Goal: Information Seeking & Learning: Learn about a topic

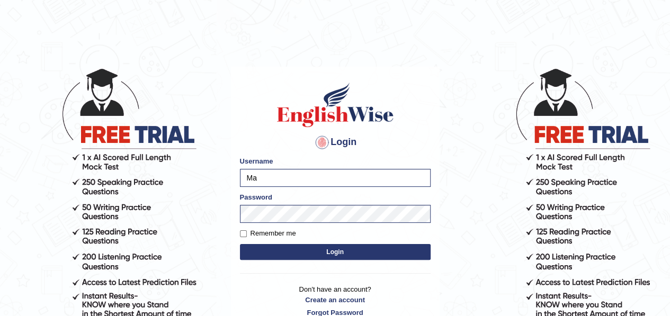
type input "M"
type input "Tama"
click at [331, 249] on button "Login" at bounding box center [335, 252] width 191 height 16
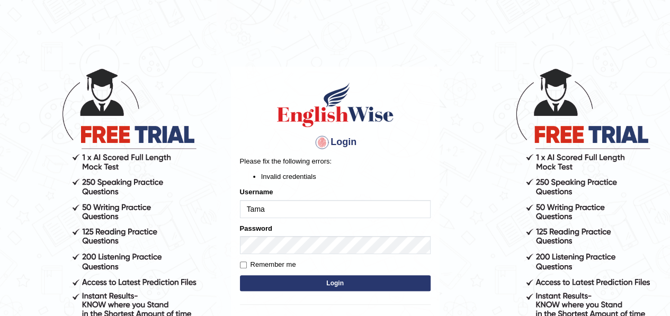
click at [339, 283] on button "Login" at bounding box center [335, 283] width 191 height 16
click at [244, 265] on input "Remember me" at bounding box center [243, 265] width 7 height 7
checkbox input "true"
click at [329, 284] on button "Login" at bounding box center [335, 283] width 191 height 16
click at [344, 284] on button "Login" at bounding box center [335, 283] width 191 height 16
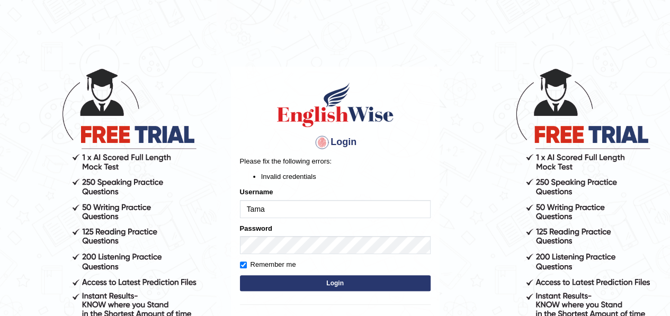
type input "Tinai"
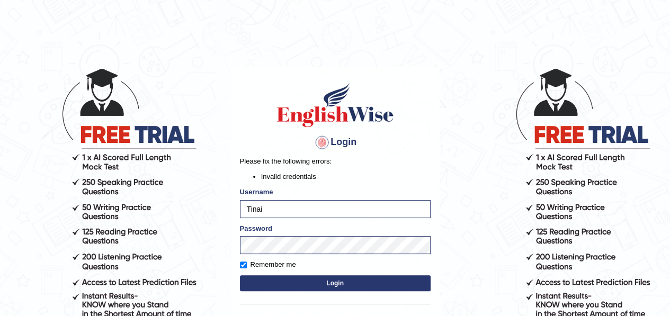
click at [339, 282] on button "Login" at bounding box center [335, 283] width 191 height 16
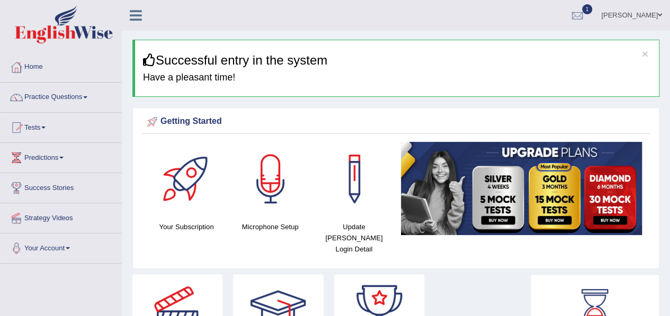
click at [87, 98] on span at bounding box center [85, 97] width 4 height 2
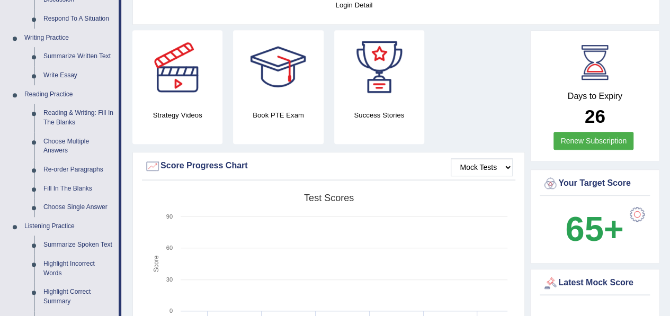
scroll to position [237, 0]
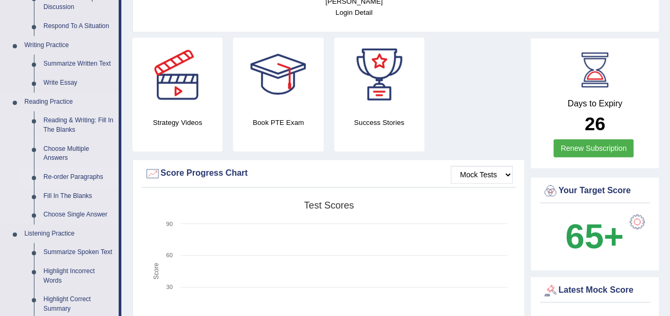
click at [46, 179] on link "Re-order Paragraphs" at bounding box center [79, 177] width 80 height 19
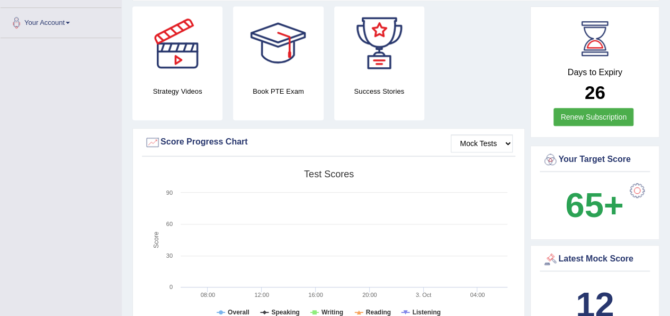
scroll to position [343, 0]
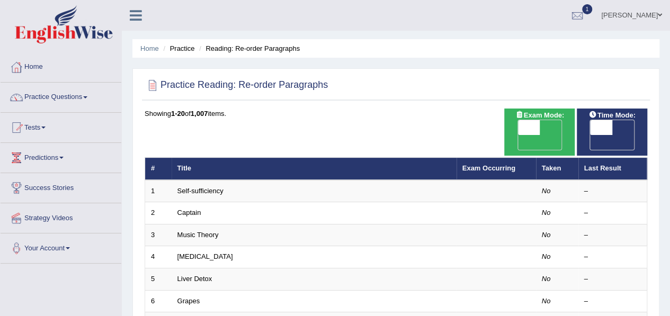
click at [89, 94] on link "Practice Questions" at bounding box center [61, 96] width 121 height 26
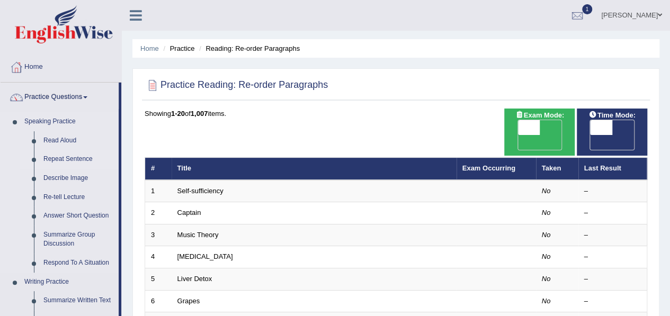
click at [75, 154] on link "Repeat Sentence" at bounding box center [79, 159] width 80 height 19
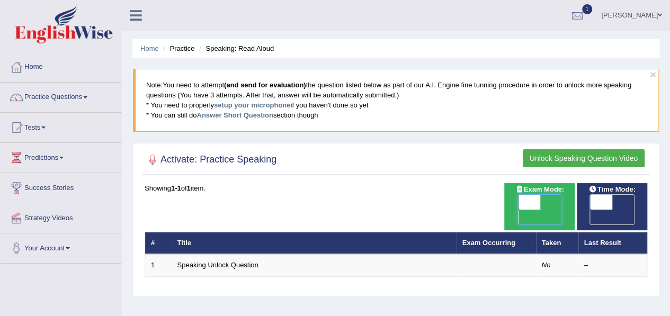
click at [530, 199] on span at bounding box center [529, 202] width 22 height 15
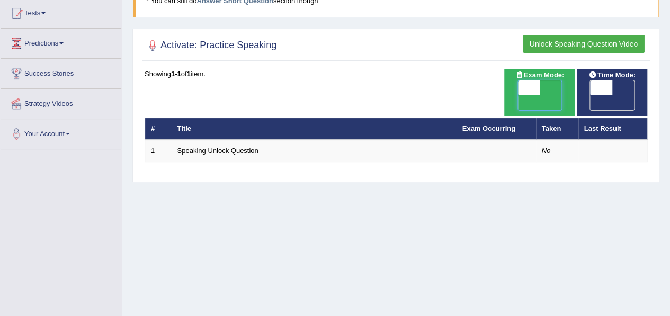
scroll to position [119, 0]
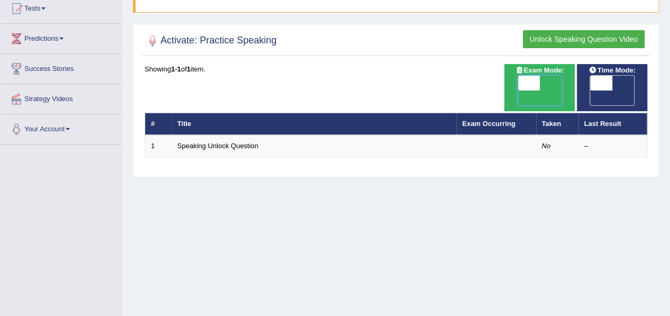
click at [538, 79] on span at bounding box center [529, 83] width 22 height 15
checkbox input "true"
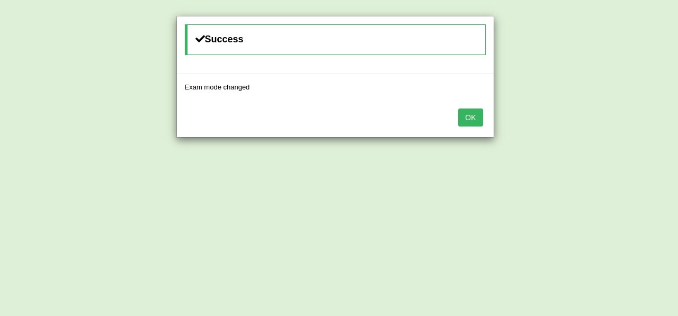
click at [501, 88] on div "Success Exam mode changed OK" at bounding box center [339, 158] width 678 height 316
click at [467, 119] on button "OK" at bounding box center [470, 118] width 24 height 18
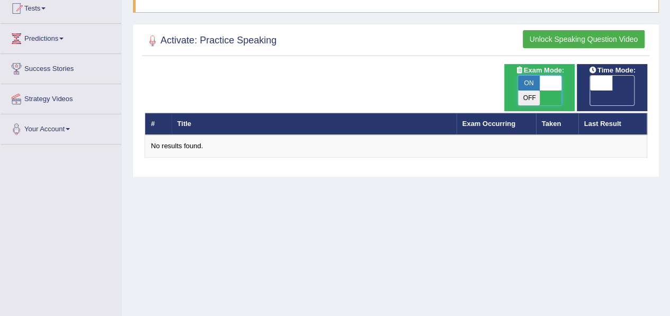
click at [551, 82] on span at bounding box center [550, 83] width 22 height 15
checkbox input "false"
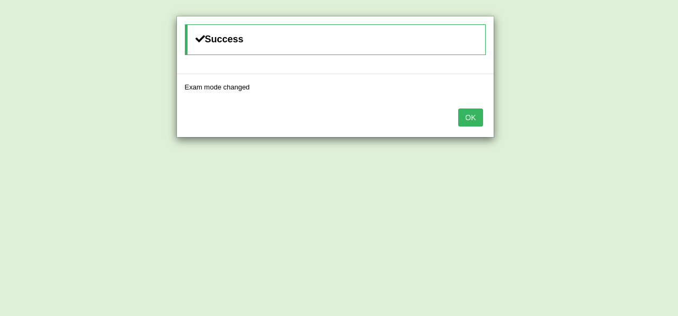
click at [479, 121] on button "OK" at bounding box center [470, 118] width 24 height 18
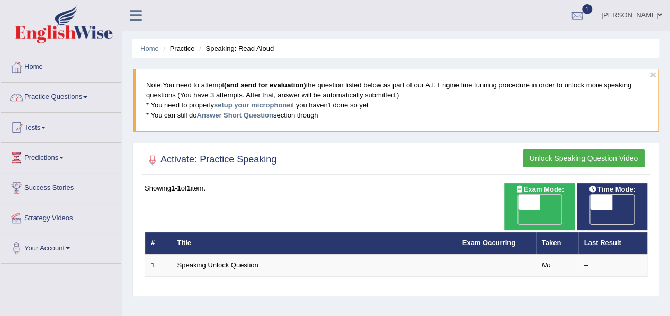
click at [89, 100] on link "Practice Questions" at bounding box center [61, 96] width 121 height 26
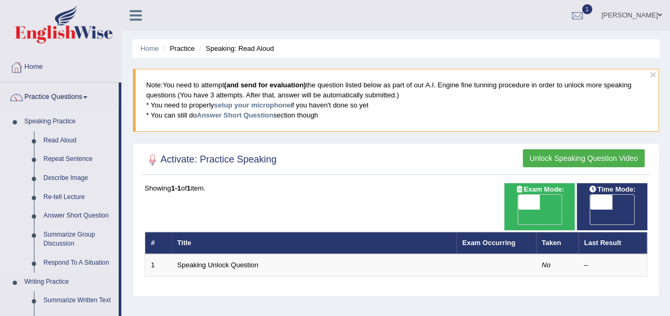
click at [60, 195] on link "Re-tell Lecture" at bounding box center [79, 197] width 80 height 19
